Goal: Information Seeking & Learning: Learn about a topic

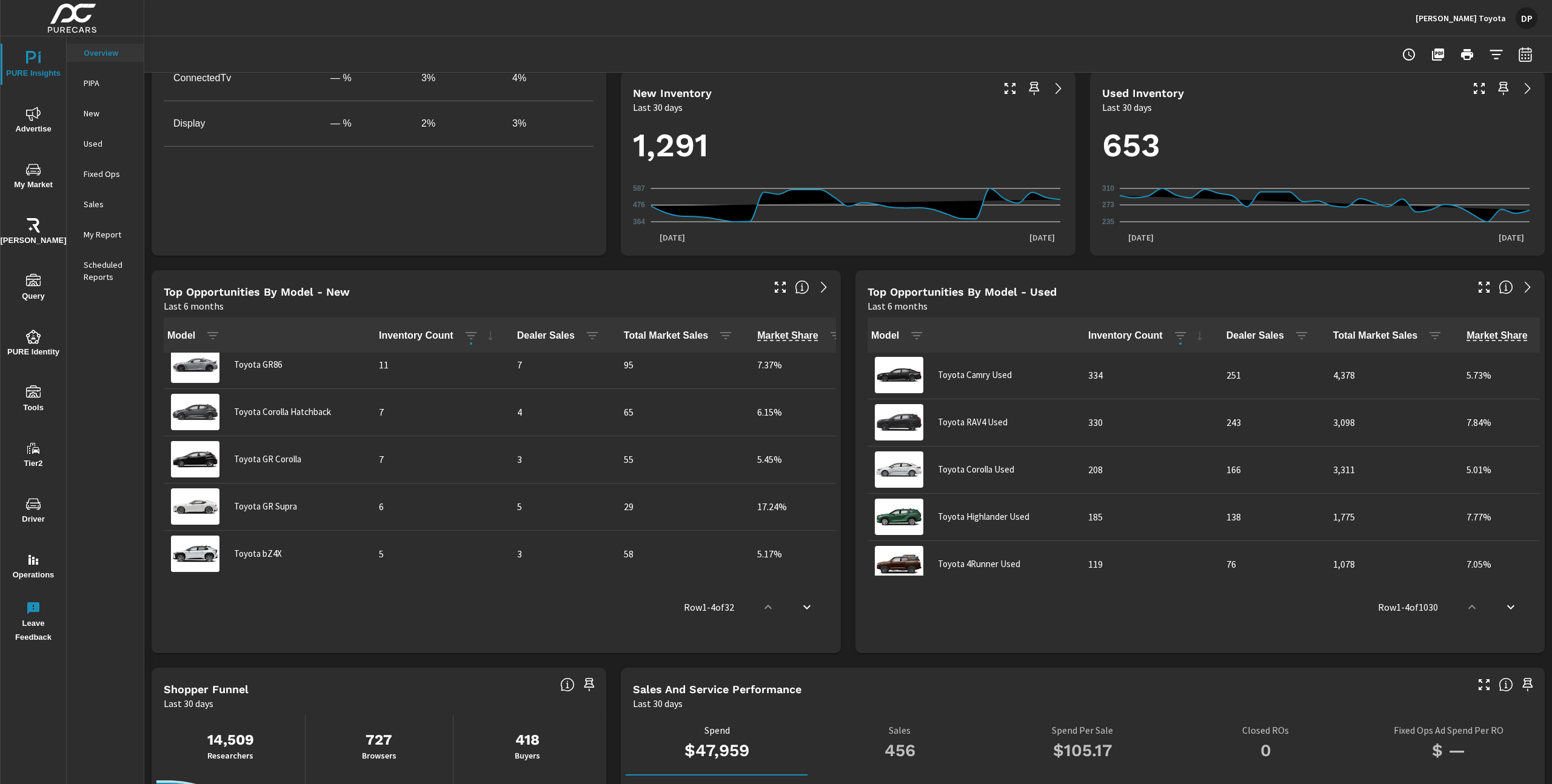
scroll to position [1298, 0]
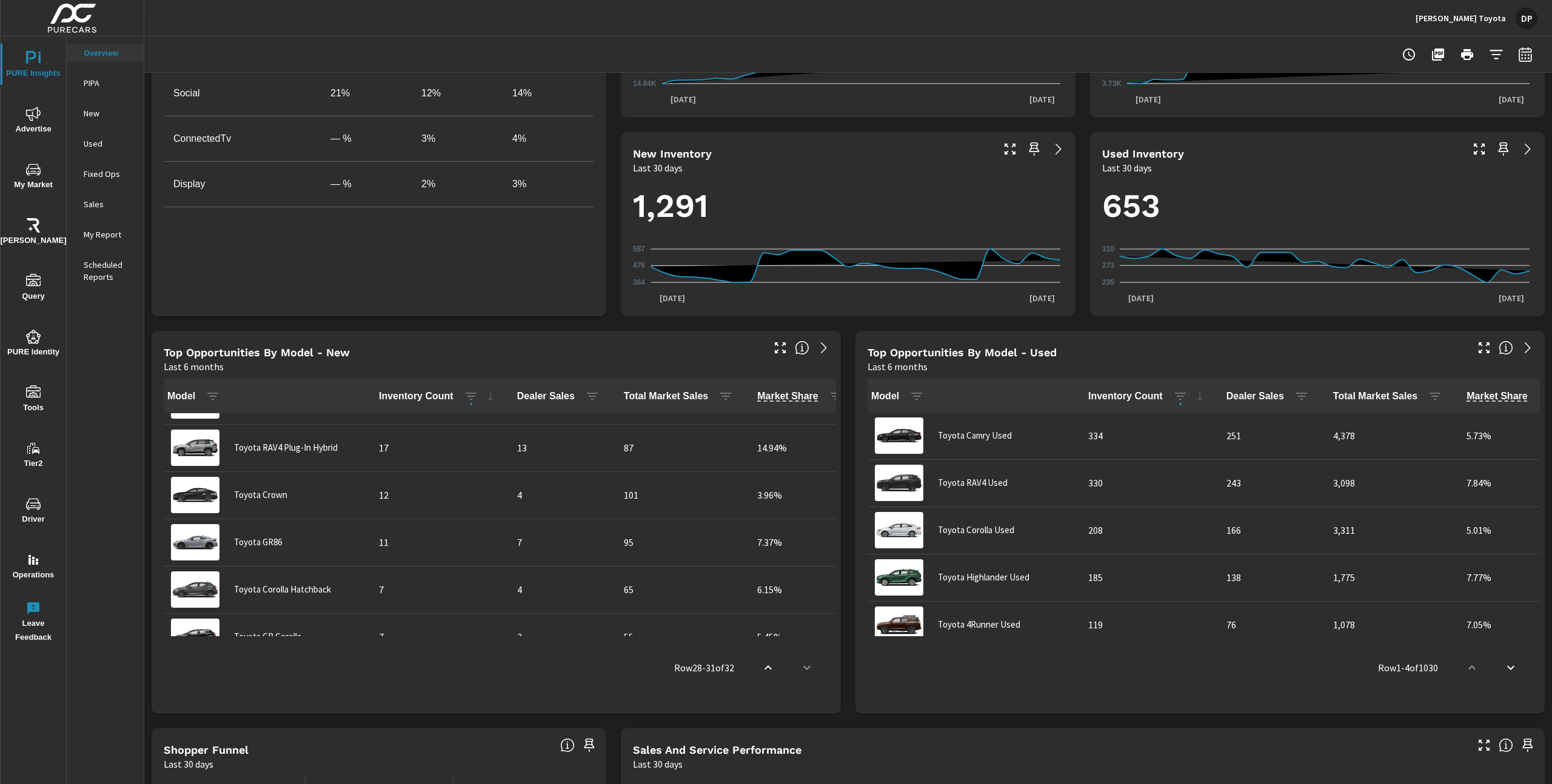
scroll to position [744, 0]
click at [34, 167] on icon "nav menu" at bounding box center [33, 170] width 15 height 15
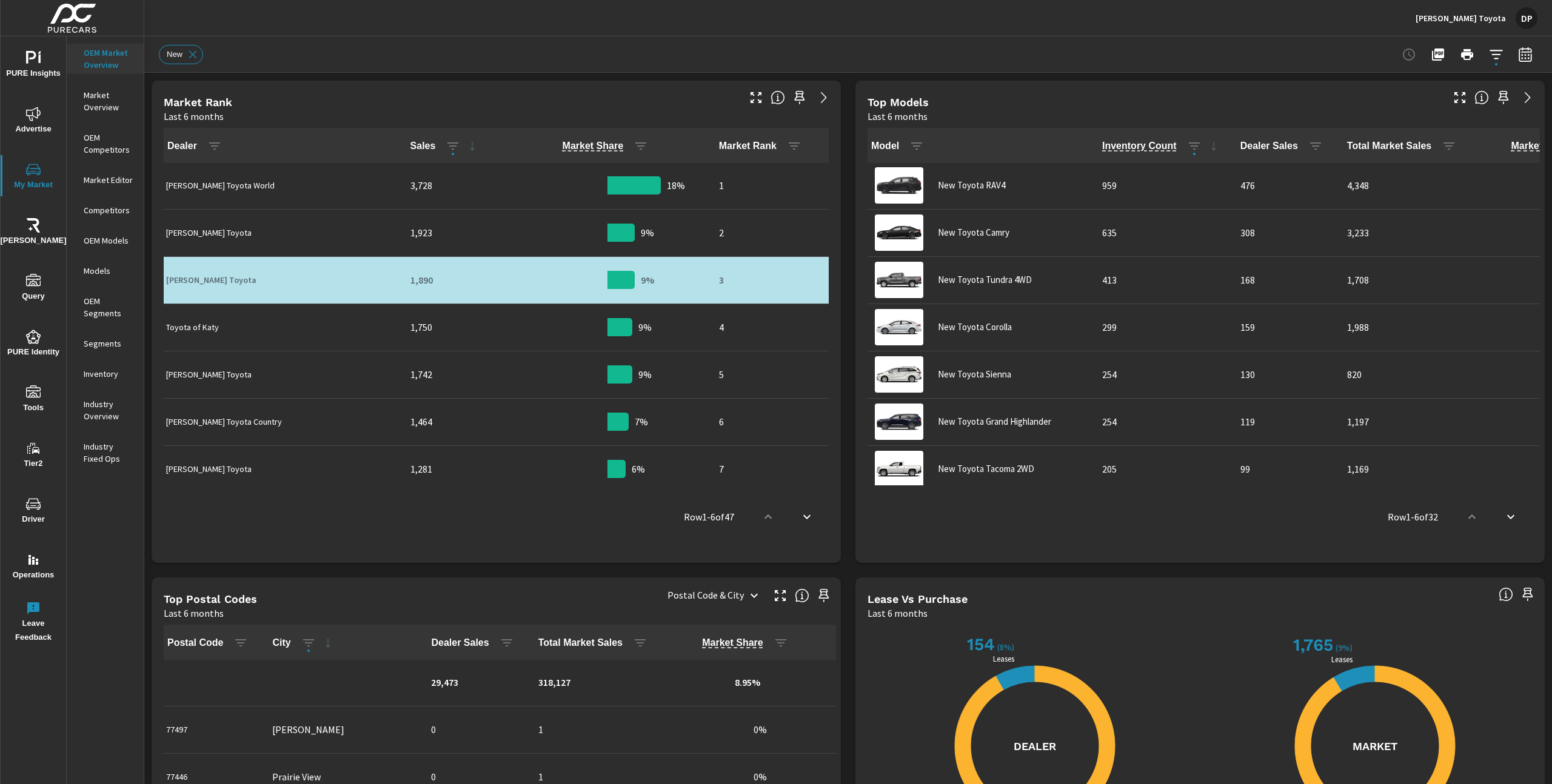
scroll to position [447, 0]
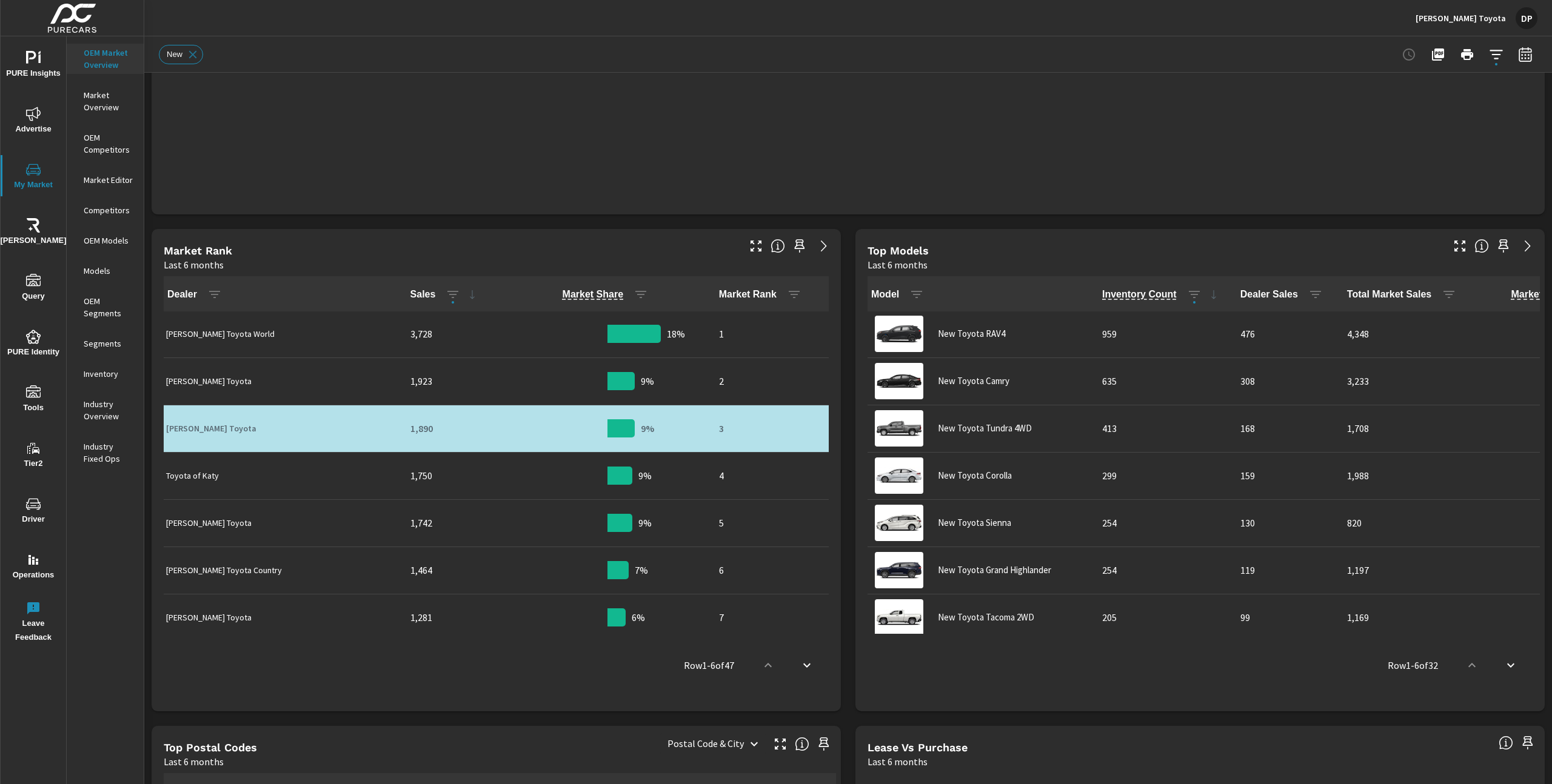
click at [117, 376] on p "Inventory" at bounding box center [109, 373] width 50 height 12
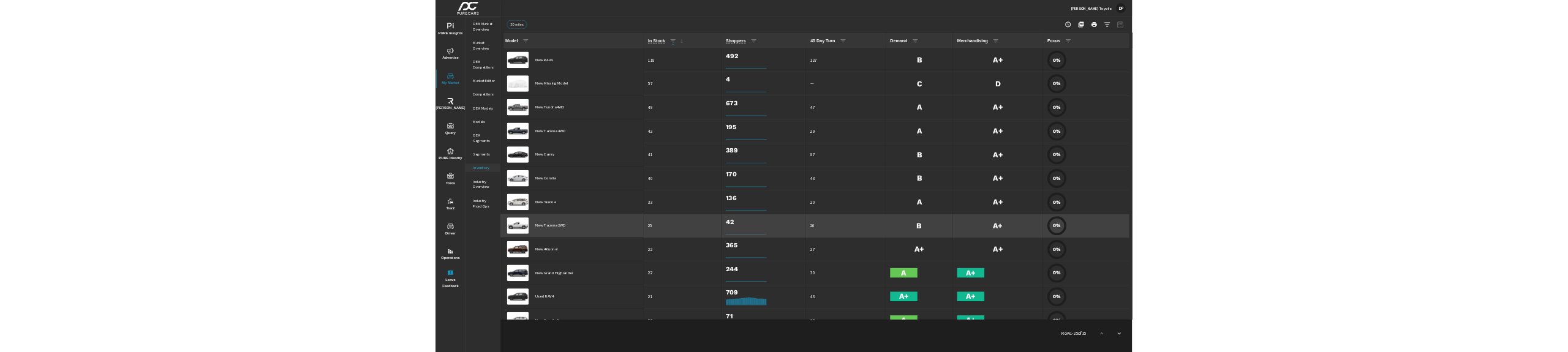
scroll to position [1, 0]
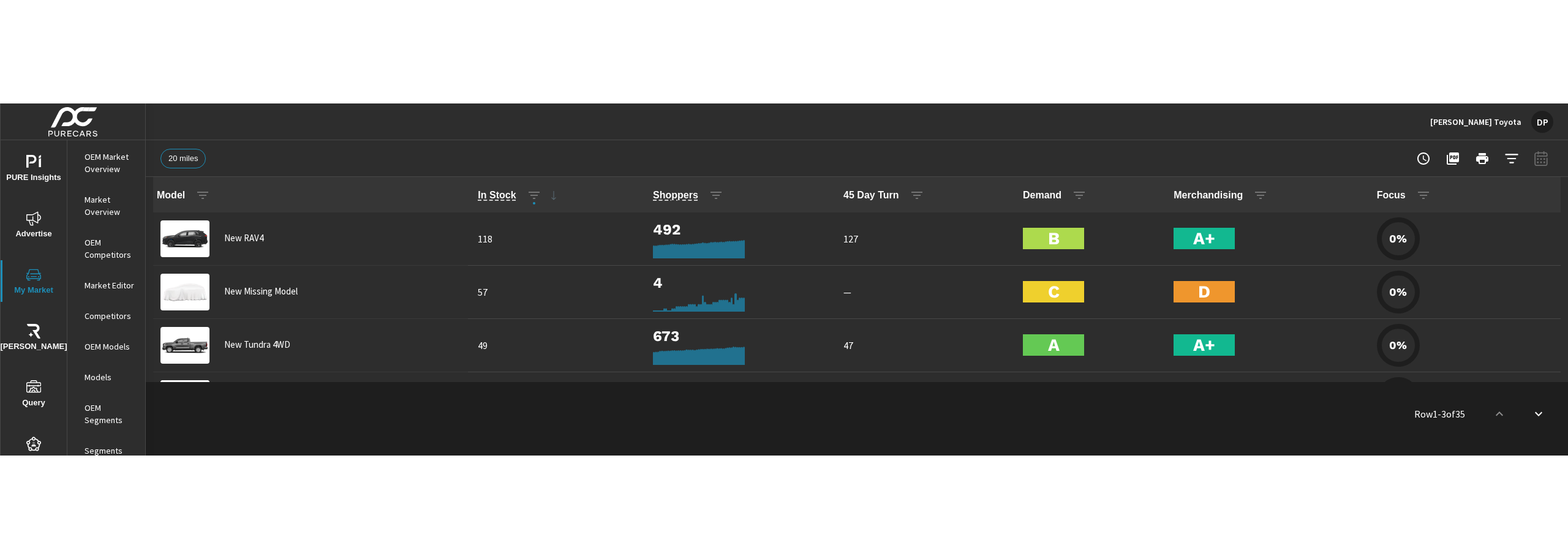
scroll to position [1, 0]
